Goal: Navigation & Orientation: Find specific page/section

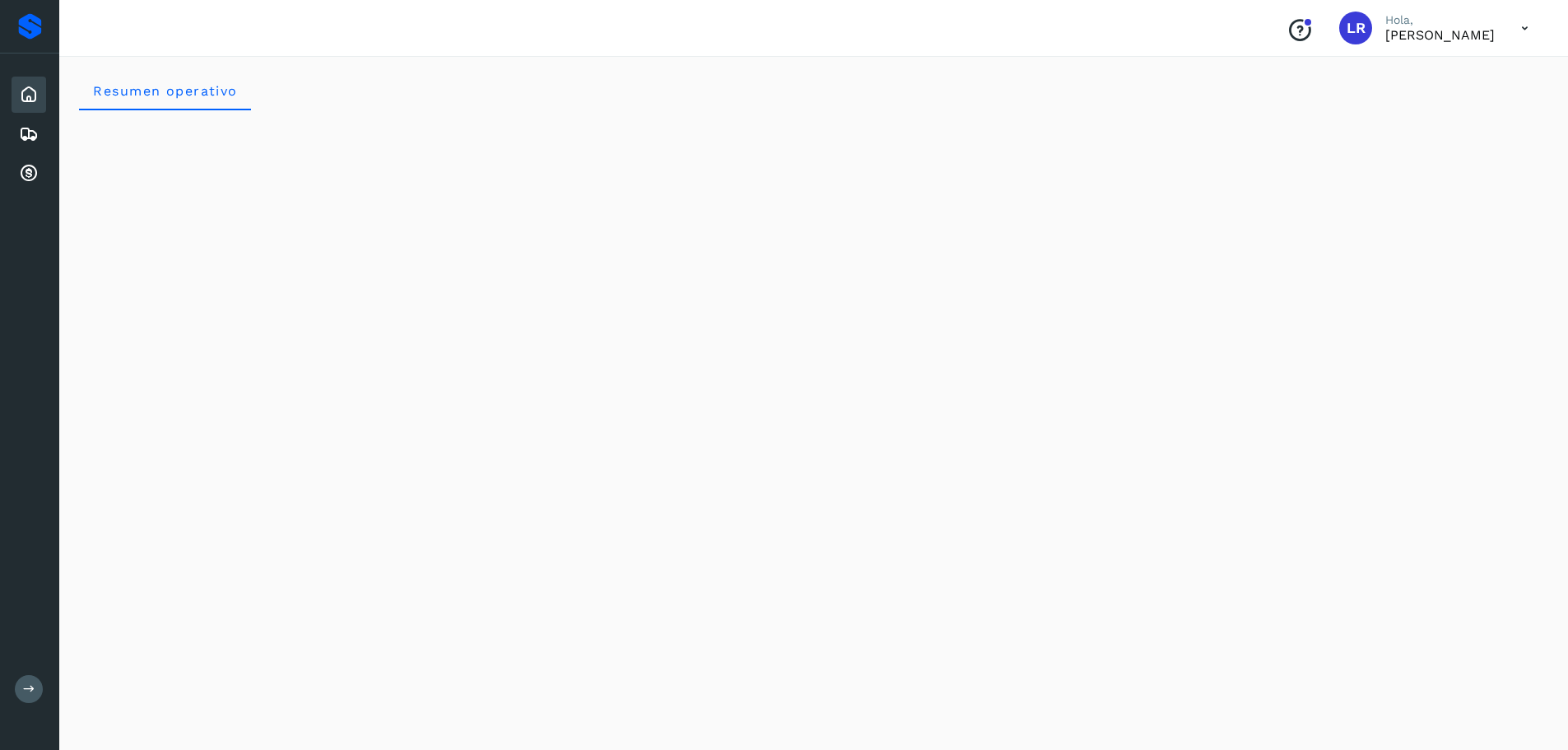
click at [24, 94] on icon at bounding box center [28, 95] width 20 height 20
click at [24, 170] on icon at bounding box center [28, 174] width 20 height 20
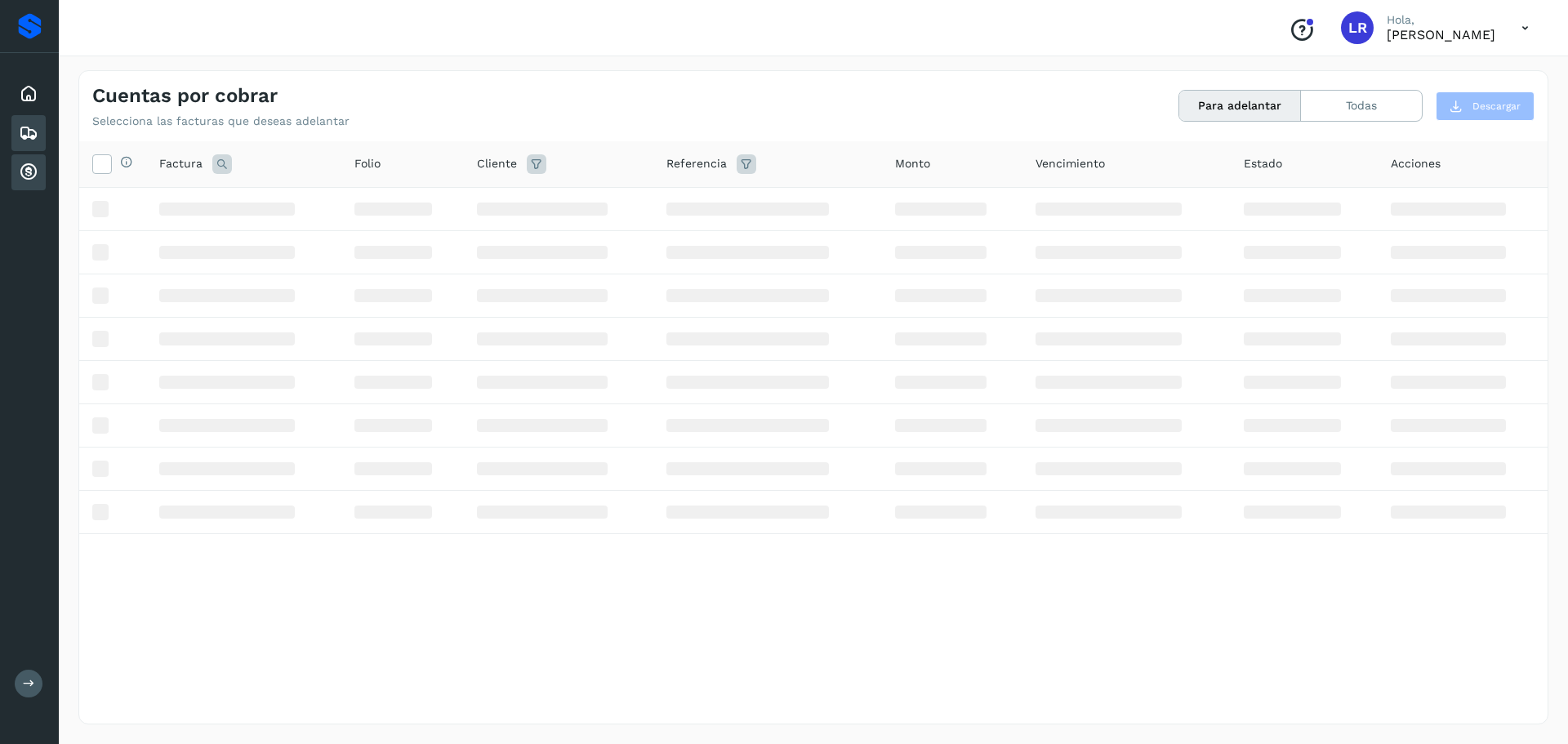
click at [27, 136] on icon at bounding box center [28, 133] width 19 height 19
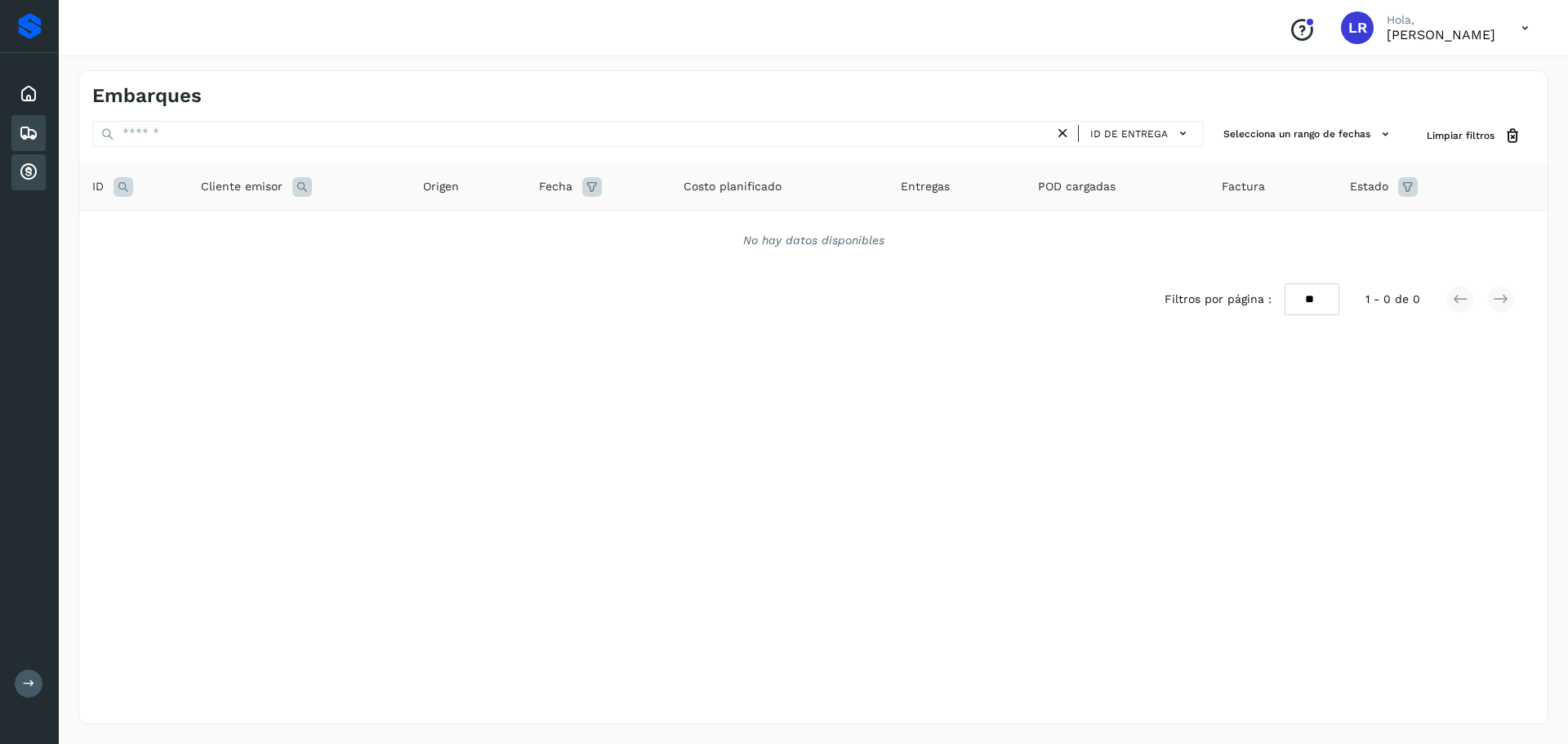
click at [23, 166] on icon at bounding box center [28, 172] width 19 height 19
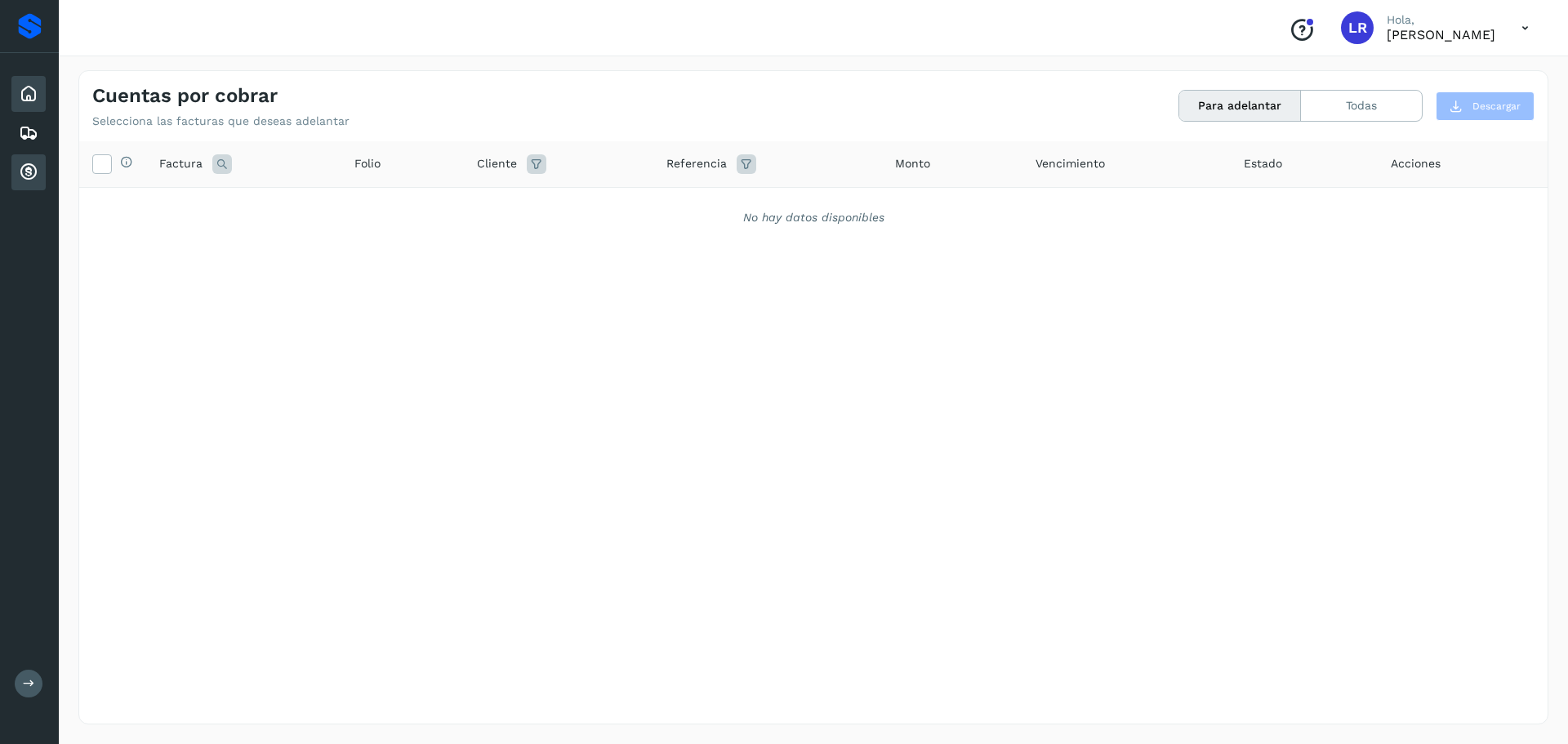
click at [29, 89] on icon at bounding box center [28, 94] width 19 height 19
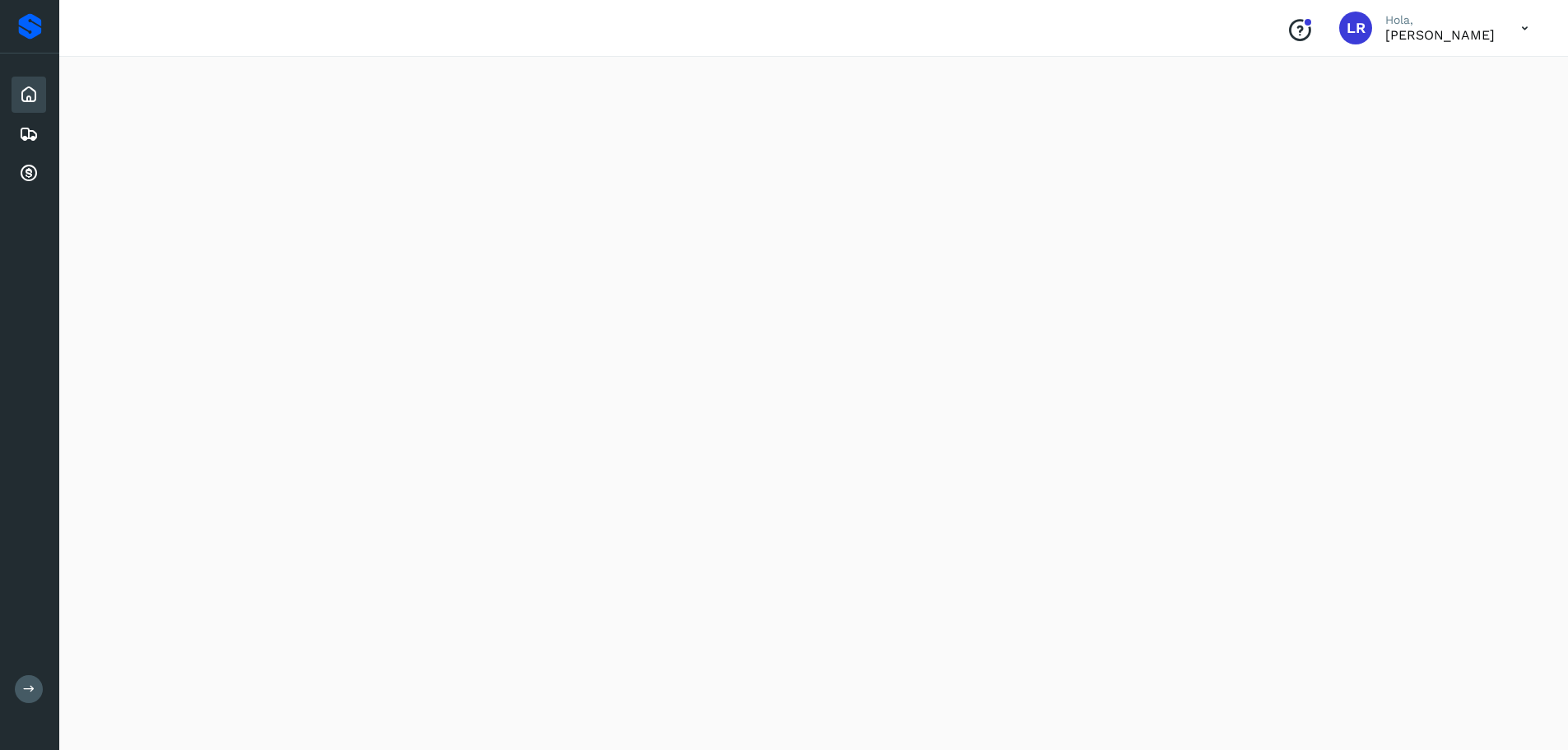
scroll to position [165, 0]
click at [33, 102] on icon at bounding box center [28, 95] width 20 height 20
click at [25, 136] on icon at bounding box center [28, 134] width 20 height 20
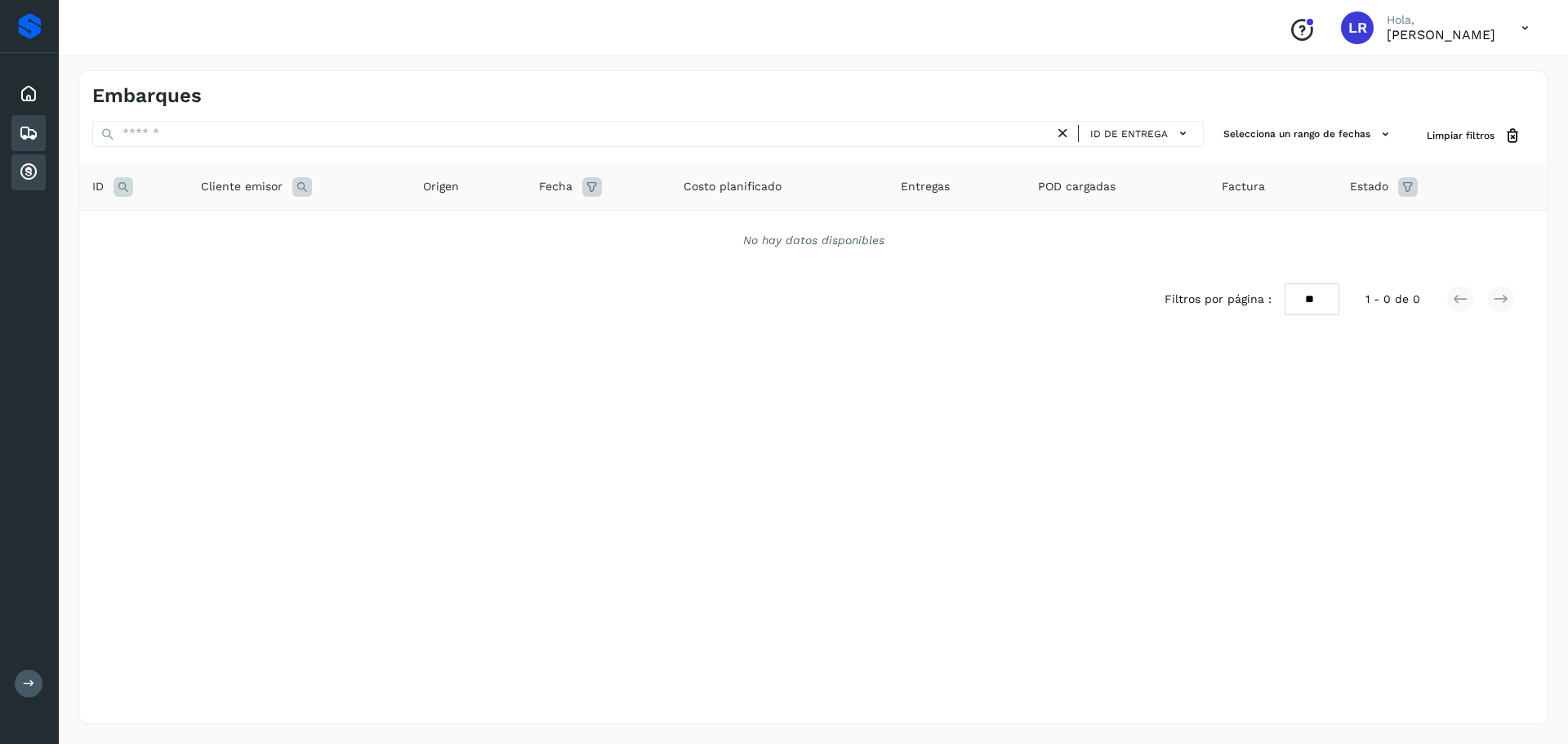
click at [28, 162] on icon at bounding box center [28, 172] width 19 height 19
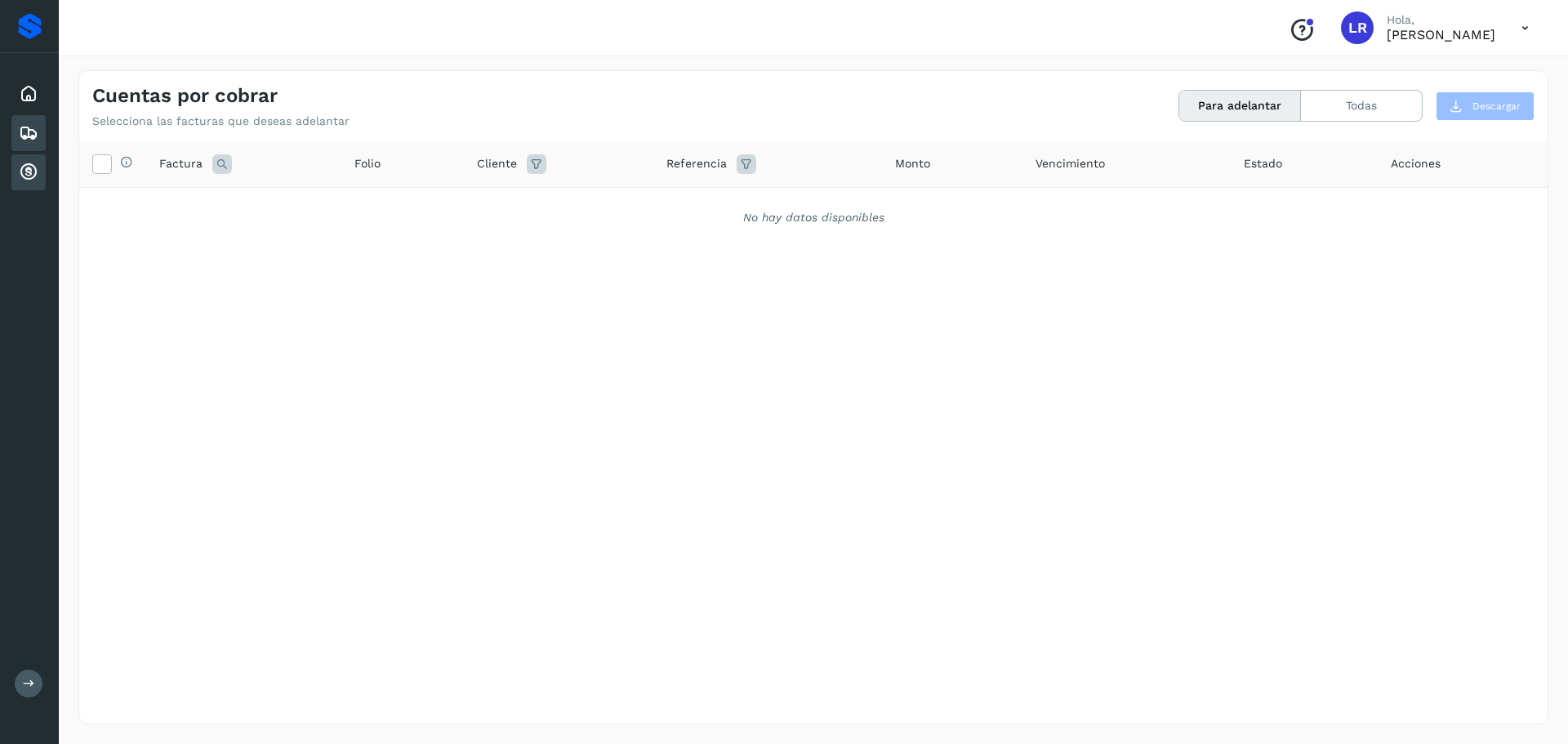
click at [31, 126] on icon at bounding box center [28, 133] width 19 height 19
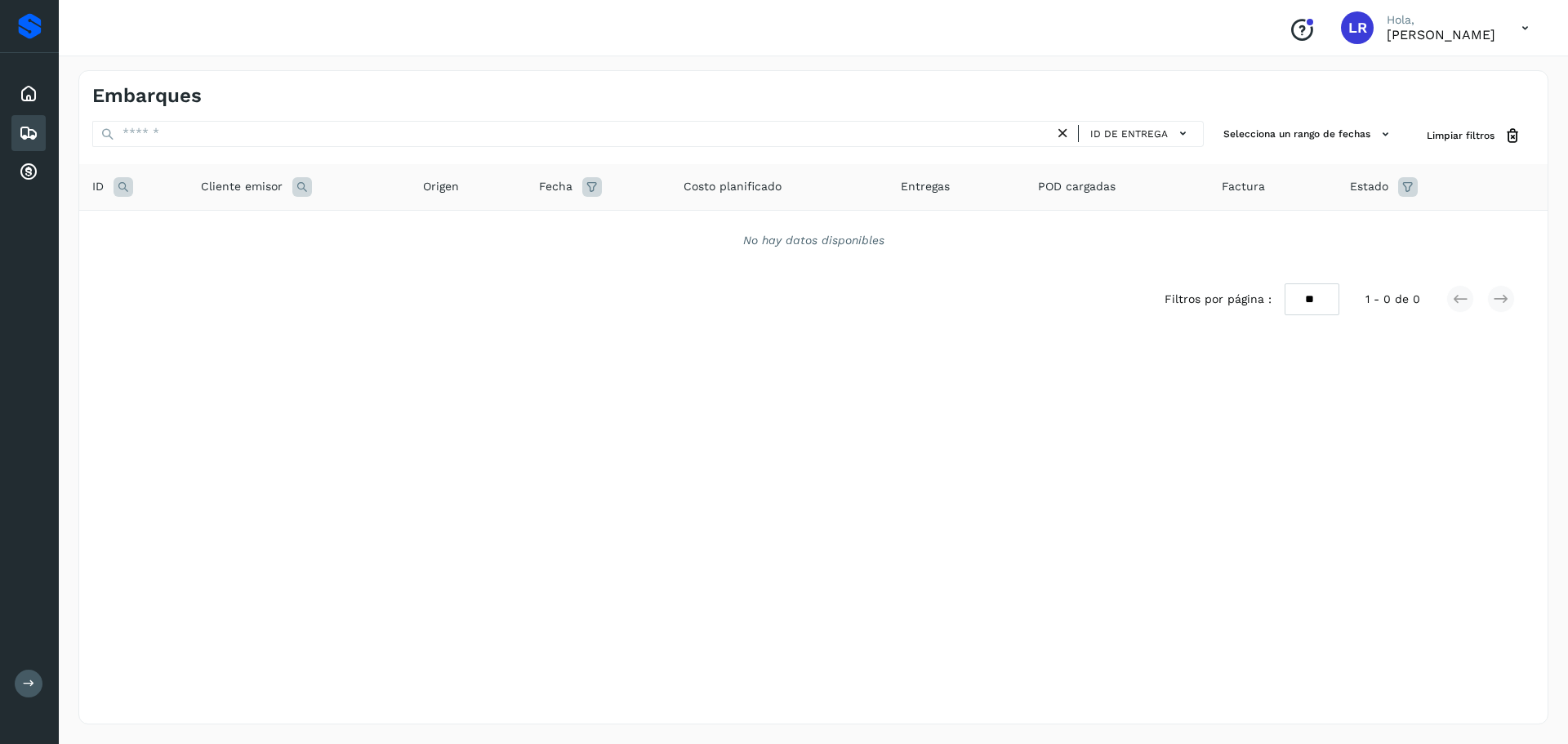
click at [23, 688] on button at bounding box center [28, 684] width 28 height 28
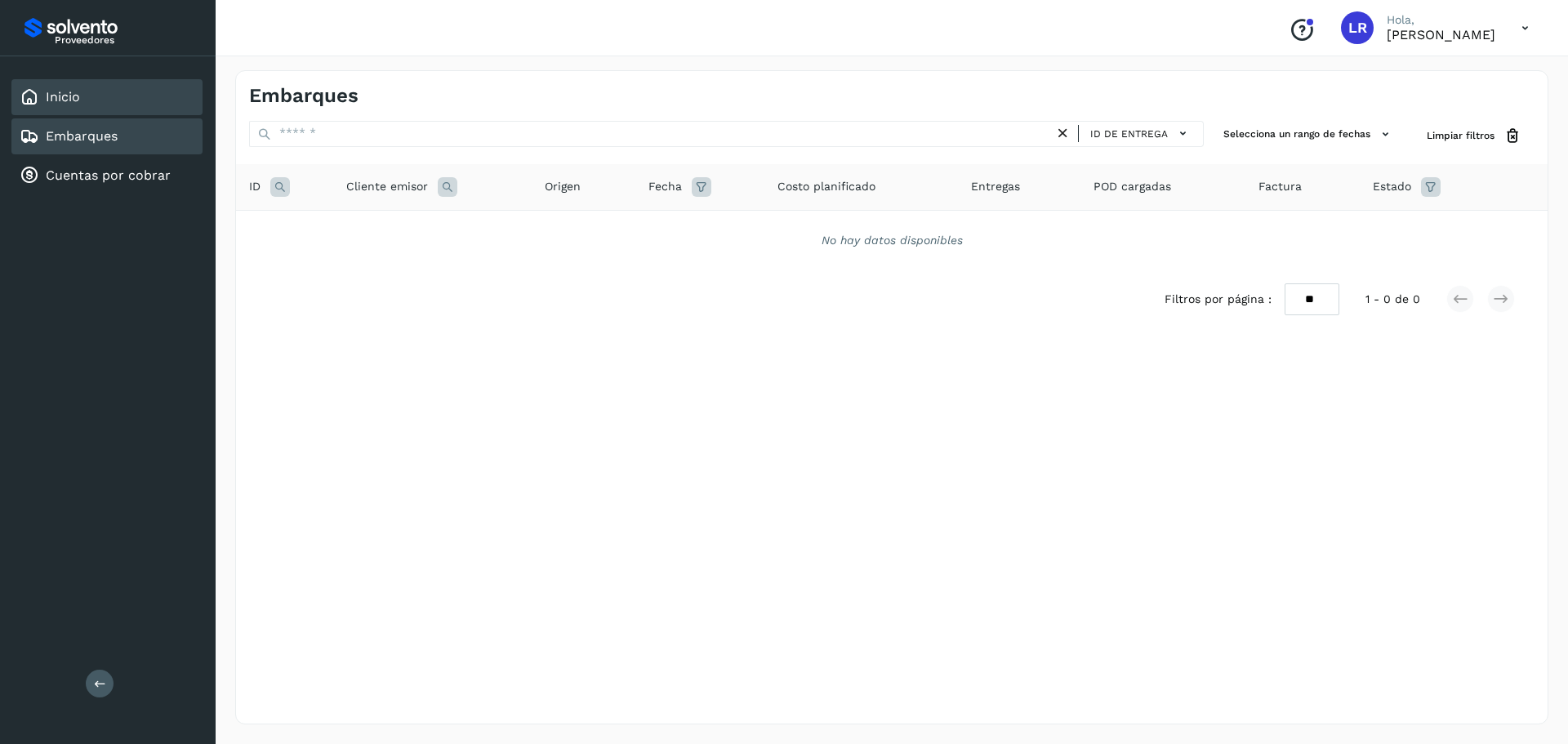
click at [69, 111] on div "Inicio" at bounding box center [107, 96] width 192 height 36
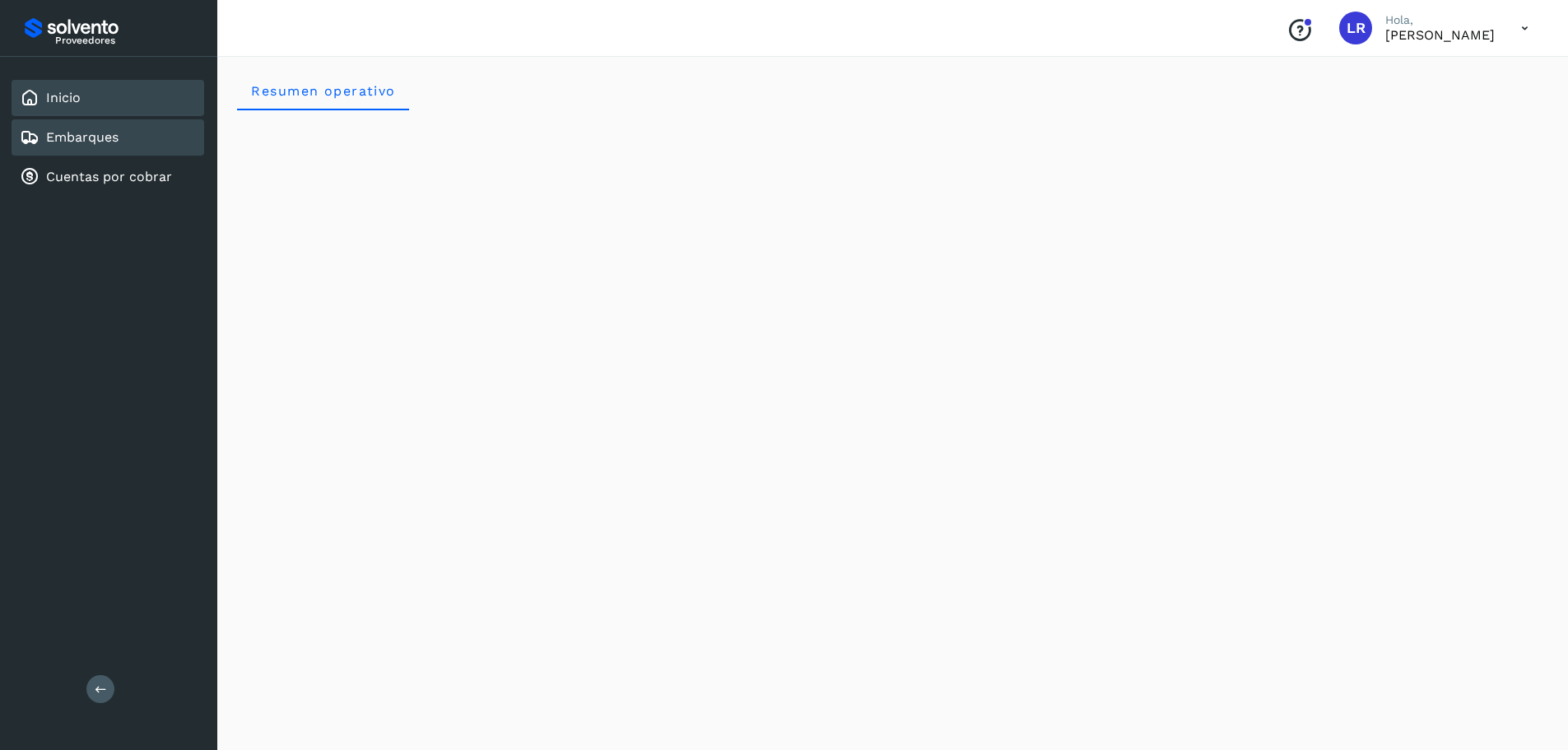
click at [54, 143] on link "Embarques" at bounding box center [82, 137] width 73 height 16
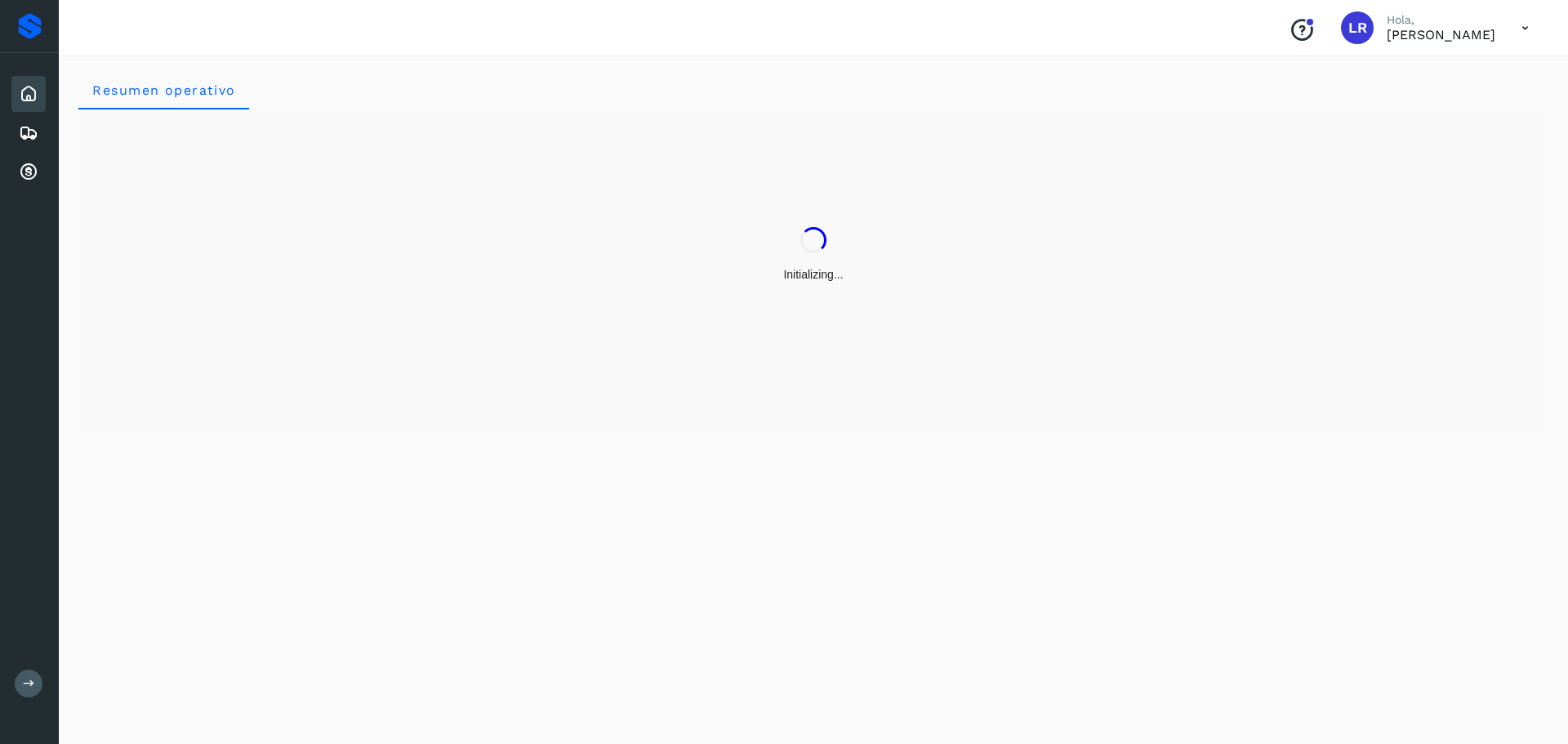
click at [1524, 28] on icon at bounding box center [1525, 28] width 33 height 33
click at [1427, 90] on div "Cerrar sesión" at bounding box center [1432, 73] width 194 height 57
click at [1500, 37] on icon at bounding box center [1513, 28] width 33 height 33
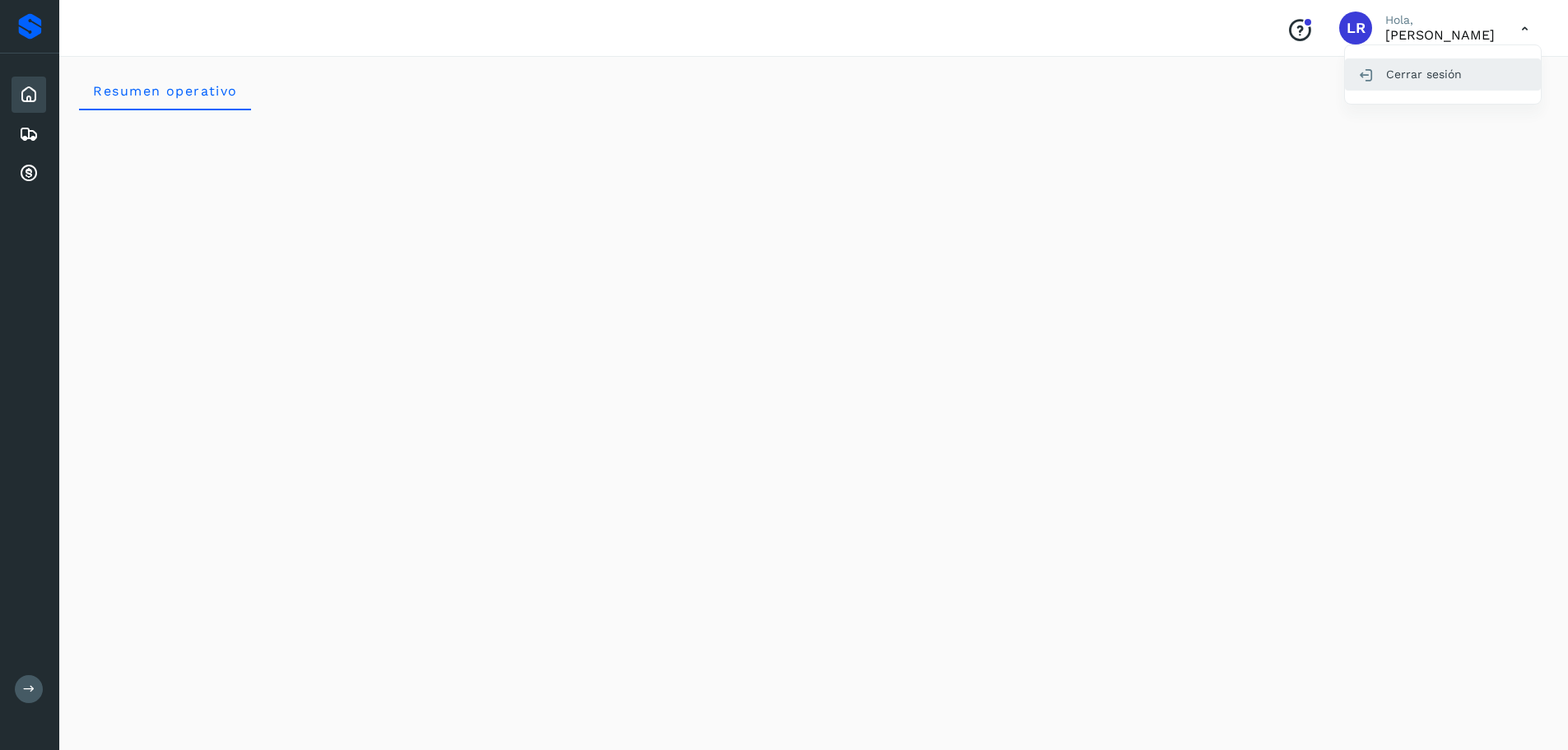
click at [1423, 81] on div "Cerrar sesión" at bounding box center [1444, 75] width 196 height 31
